Goal: Navigation & Orientation: Find specific page/section

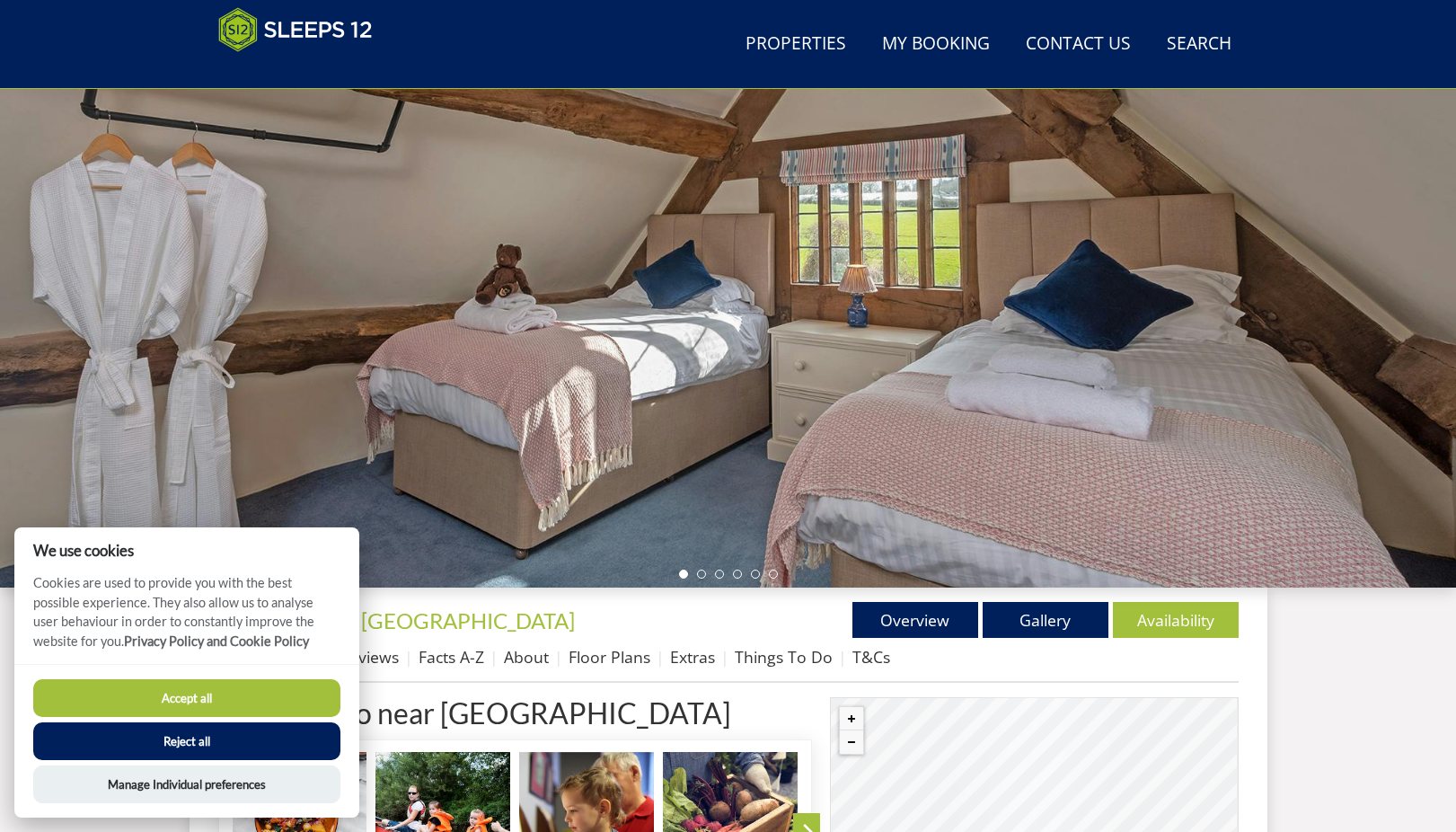
scroll to position [196, 0]
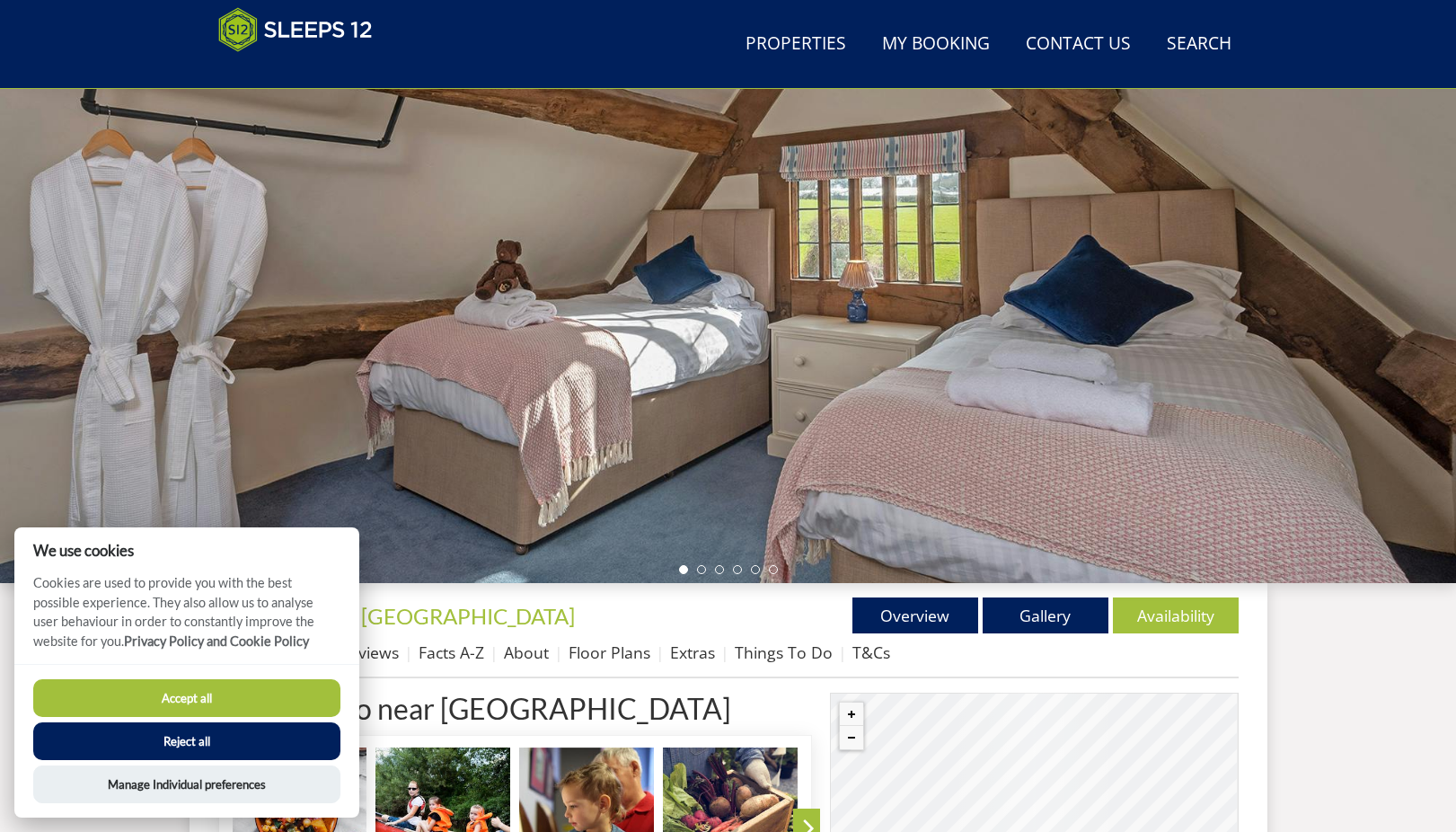
click at [192, 703] on button "Accept all" at bounding box center [186, 697] width 307 height 38
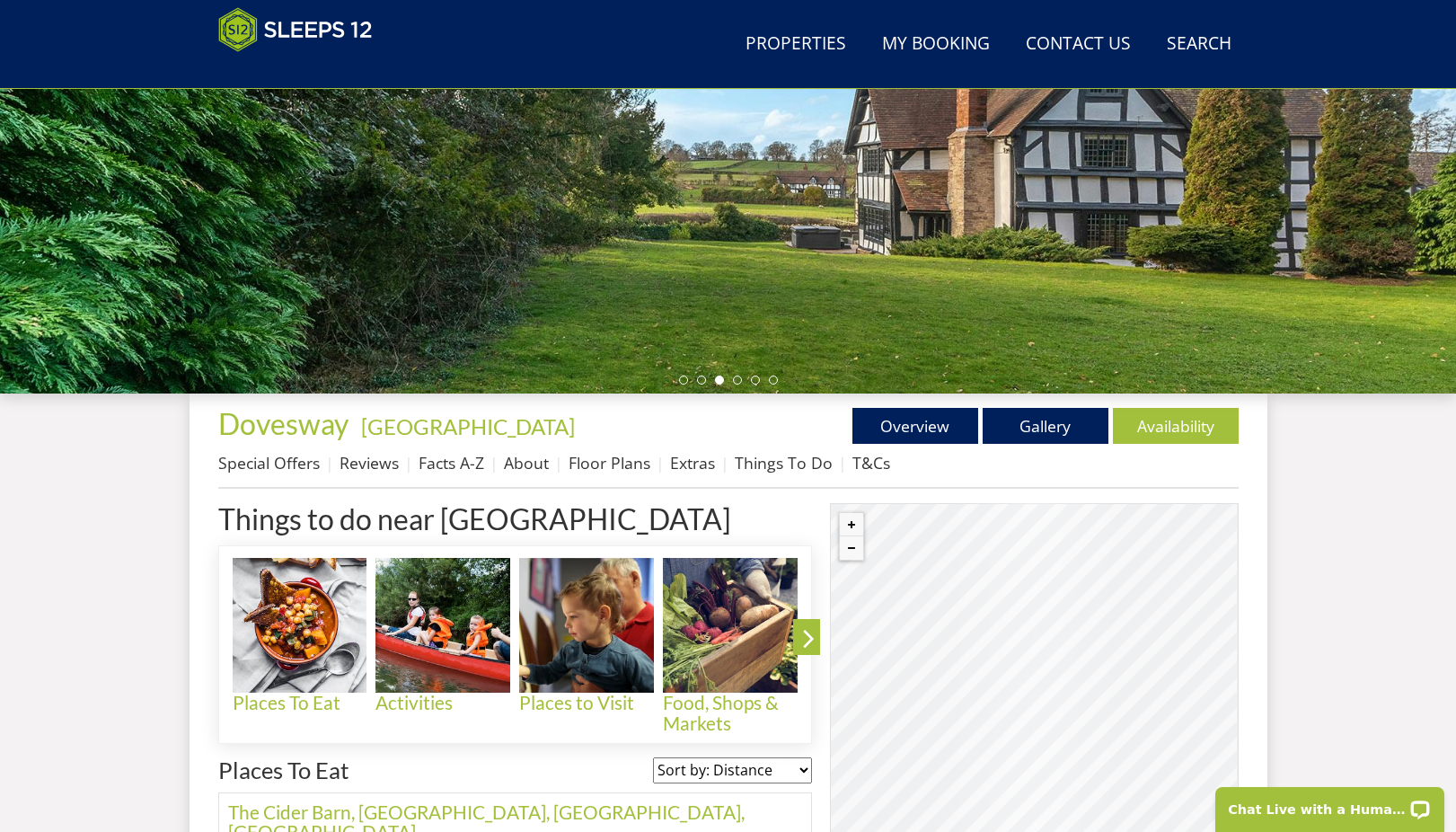
scroll to position [517, 0]
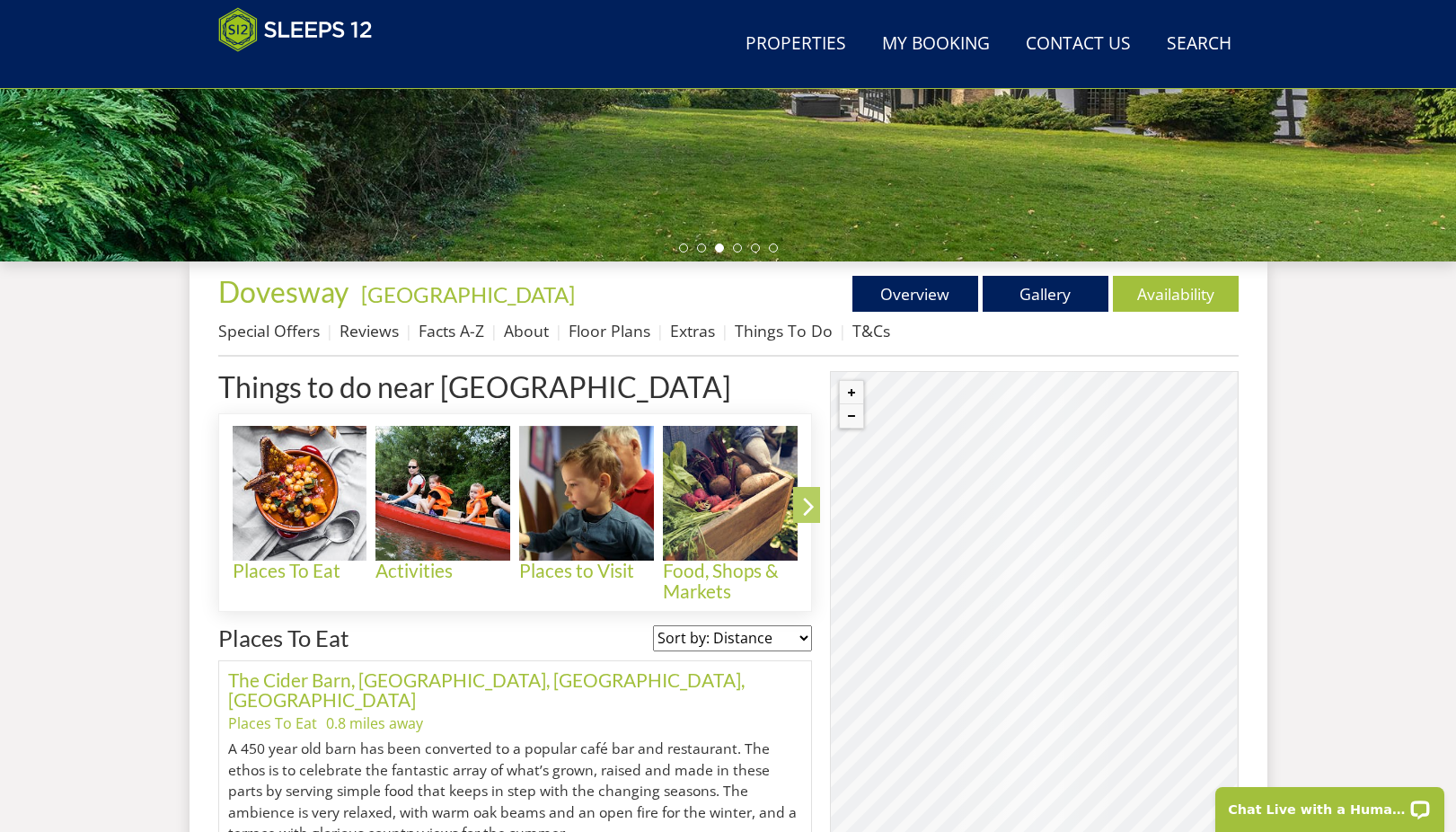
click at [803, 510] on icon at bounding box center [809, 510] width 32 height 42
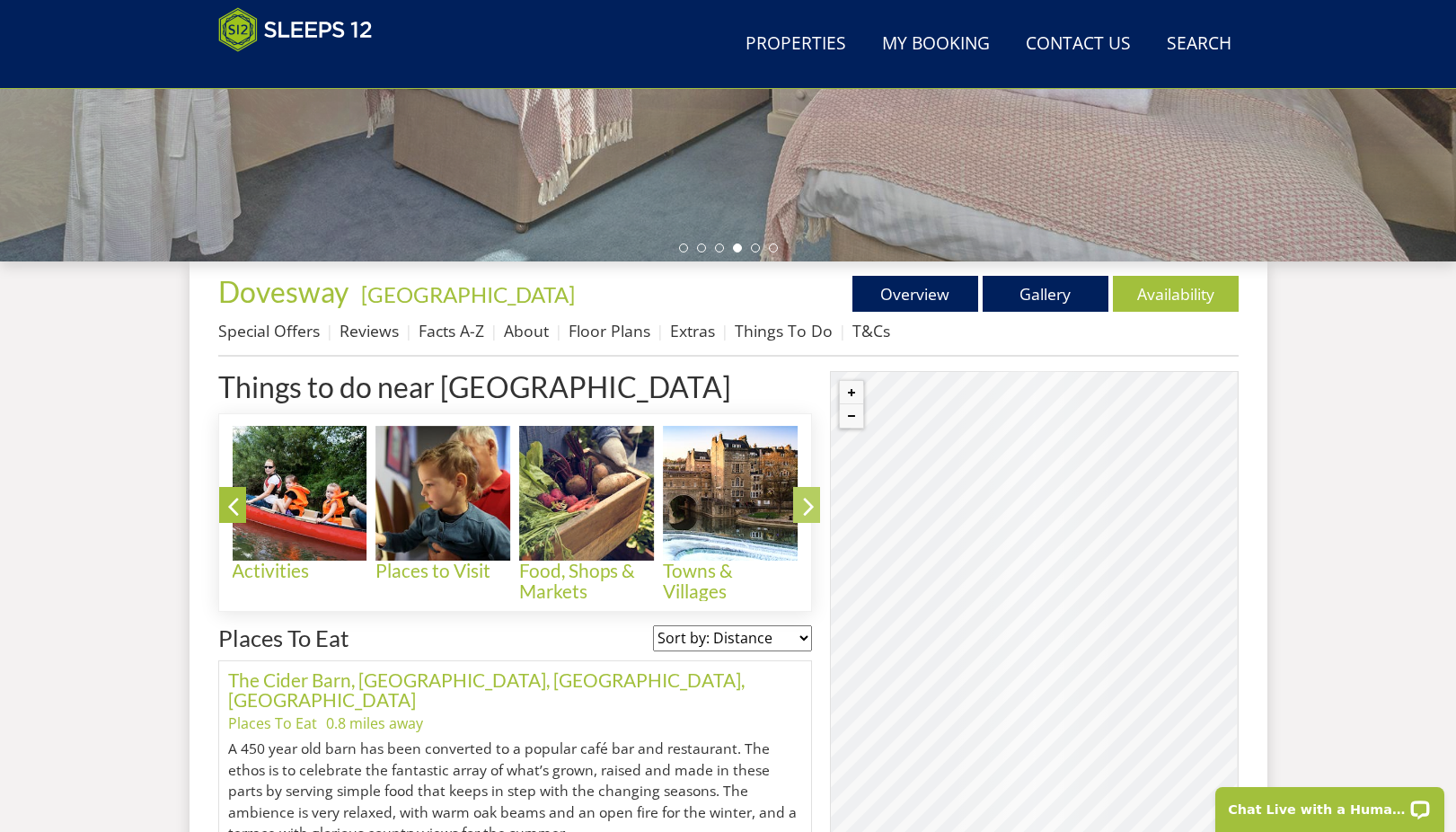
click at [803, 510] on icon at bounding box center [809, 510] width 32 height 42
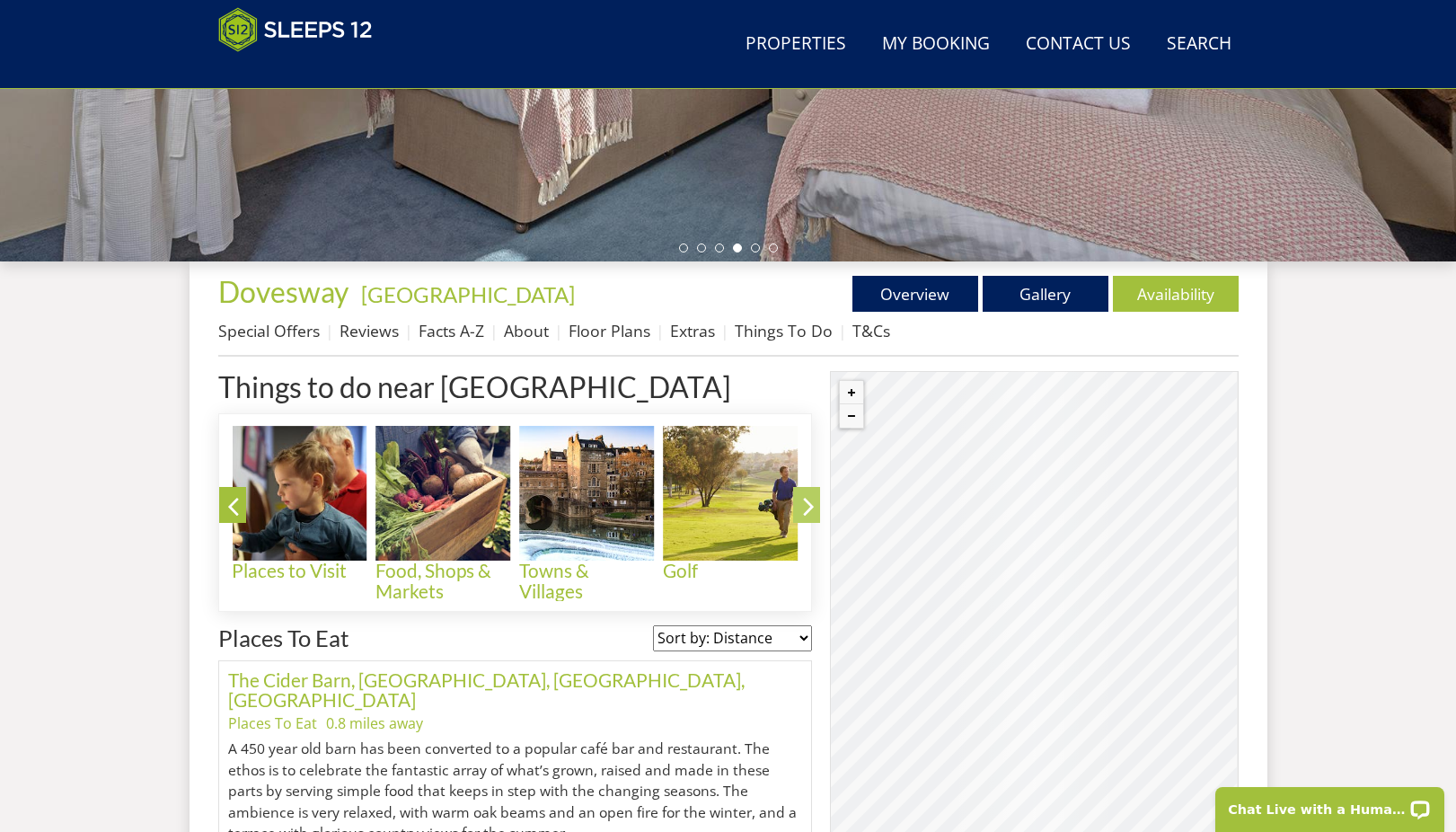
click at [803, 506] on icon at bounding box center [809, 510] width 32 height 42
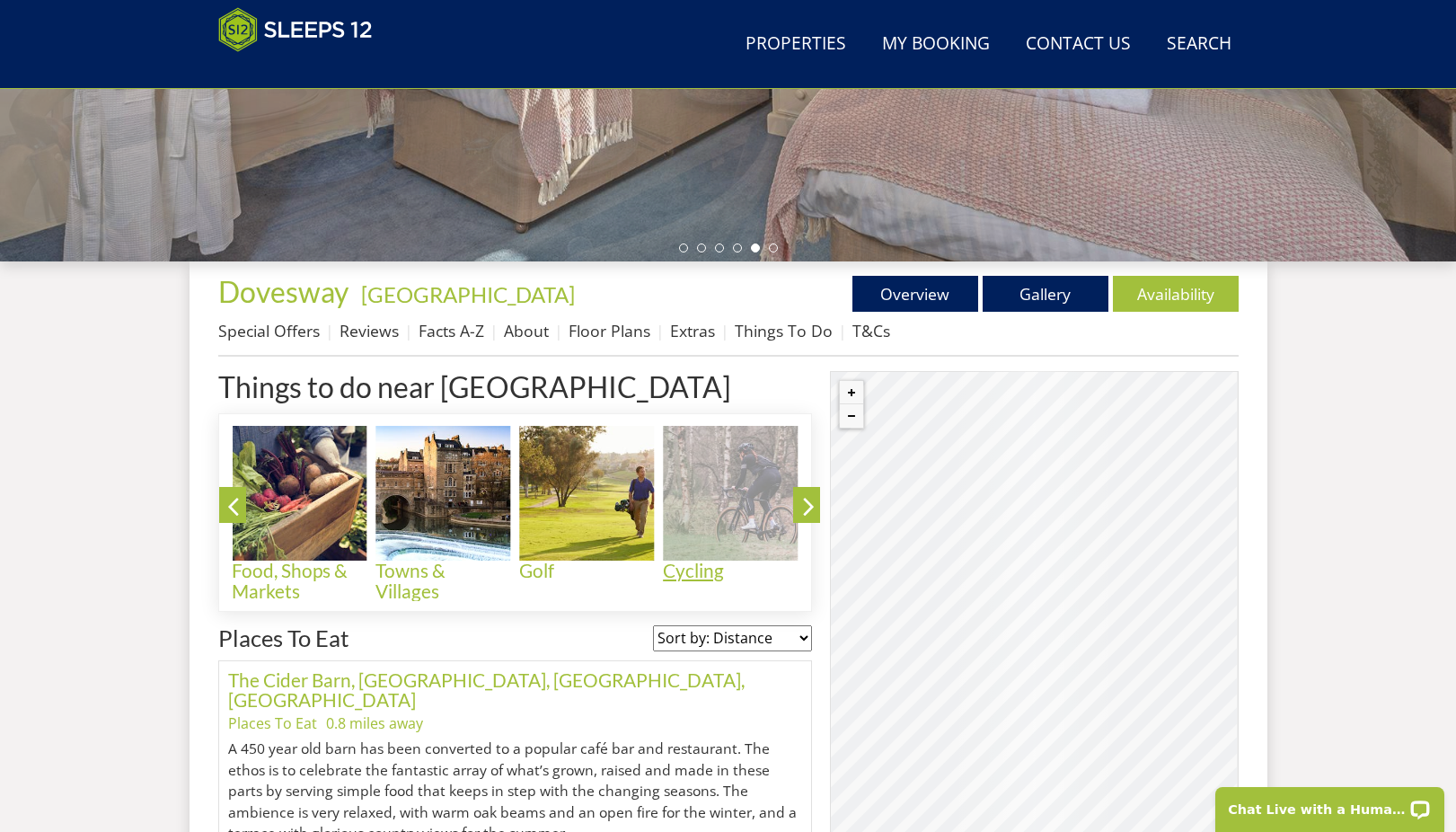
click at [748, 527] on img at bounding box center [731, 493] width 135 height 135
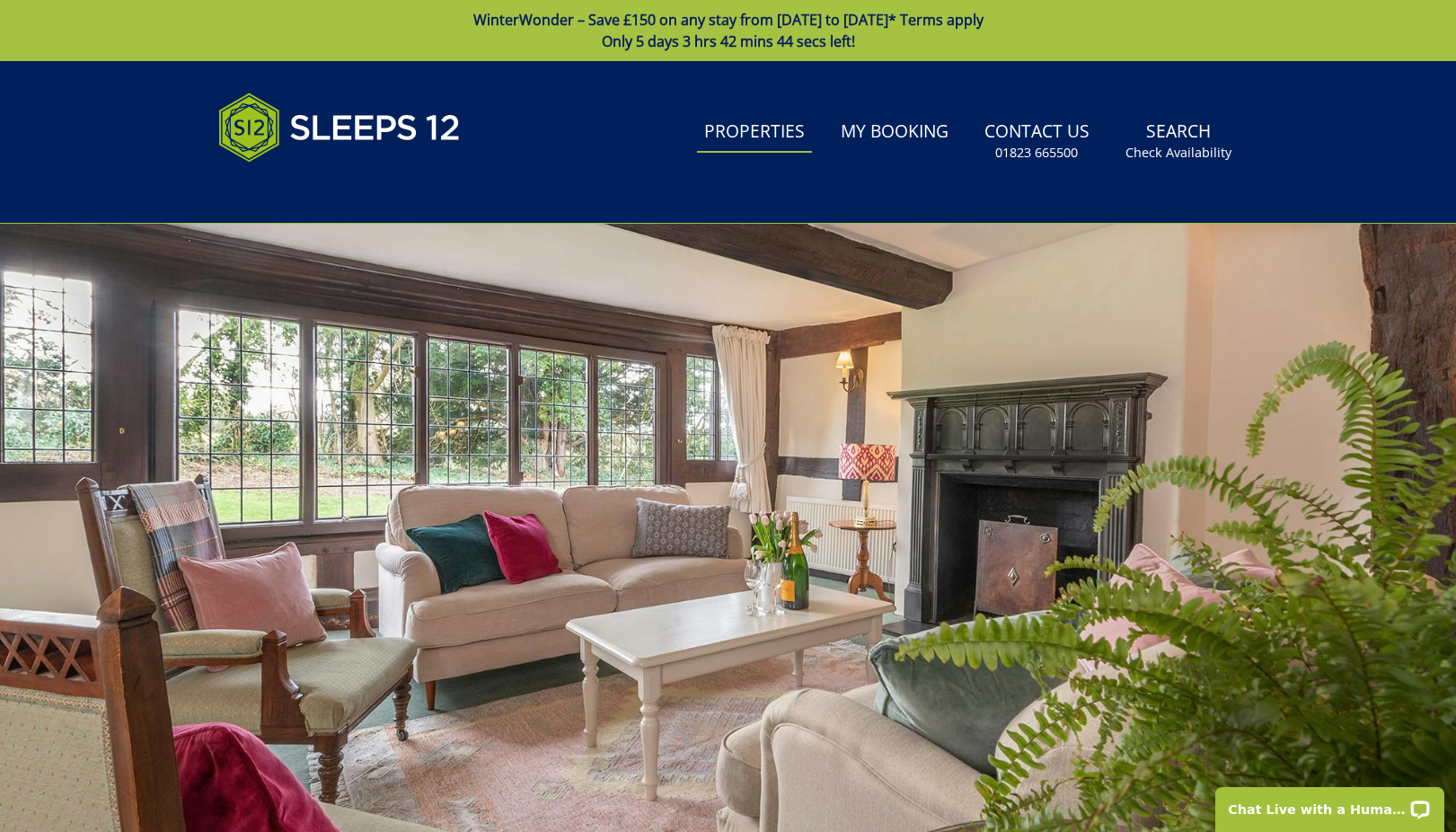
click at [771, 135] on link "Properties" at bounding box center [754, 132] width 115 height 41
